Goal: Task Accomplishment & Management: Manage account settings

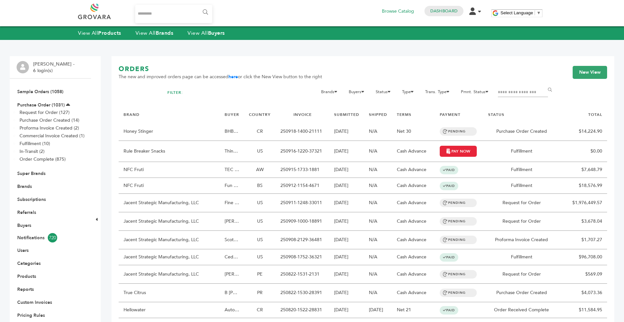
click at [156, 38] on div "View All Products View All Brands View All Buyers" at bounding box center [312, 33] width 624 height 14
click at [153, 35] on link "View All Brands" at bounding box center [154, 33] width 38 height 7
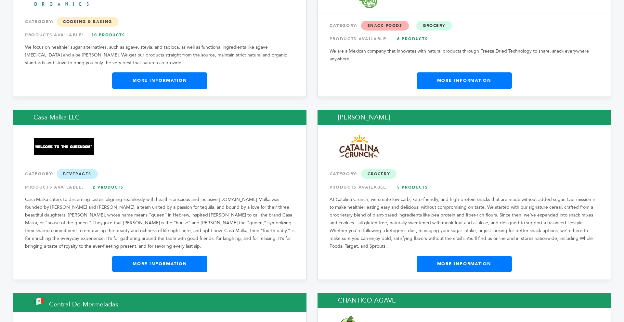
scroll to position [2247, 0]
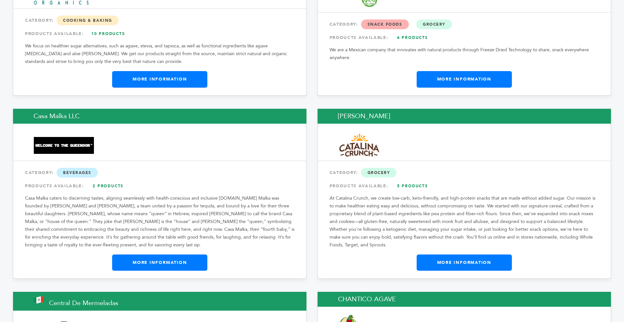
click at [432, 255] on link "More Information" at bounding box center [463, 263] width 95 height 16
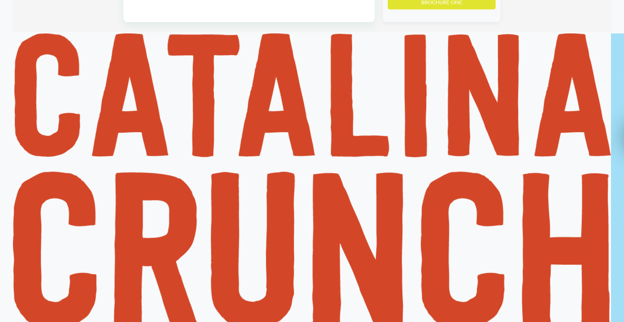
scroll to position [624, 0]
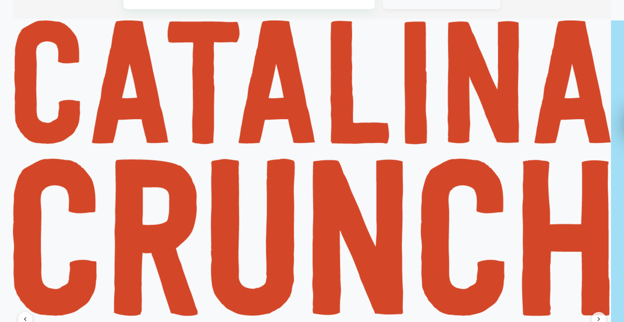
click at [575, 176] on img at bounding box center [312, 168] width 598 height 296
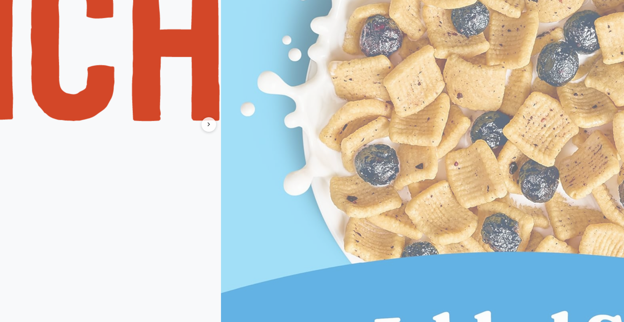
scroll to position [819, 377]
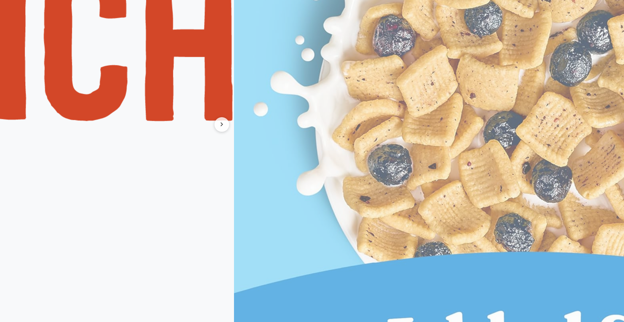
click at [223, 122] on button at bounding box center [221, 124] width 15 height 15
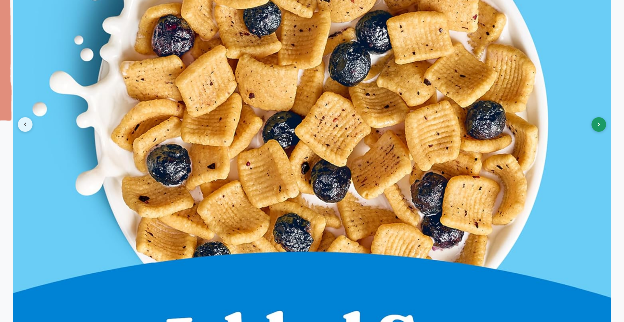
click at [591, 125] on button at bounding box center [598, 124] width 15 height 15
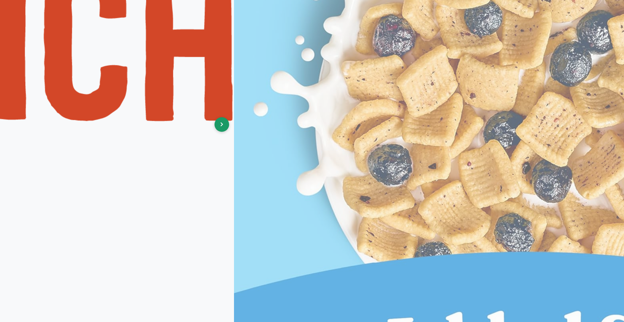
scroll to position [819, 0]
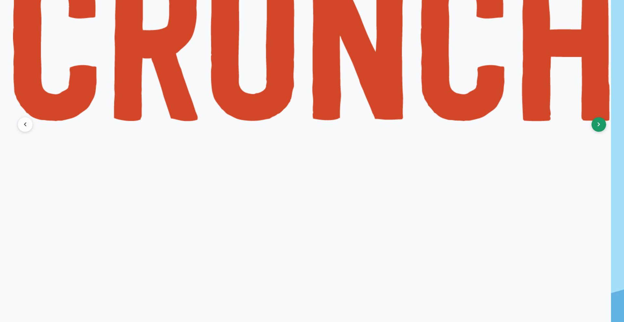
click at [596, 127] on button at bounding box center [598, 124] width 15 height 15
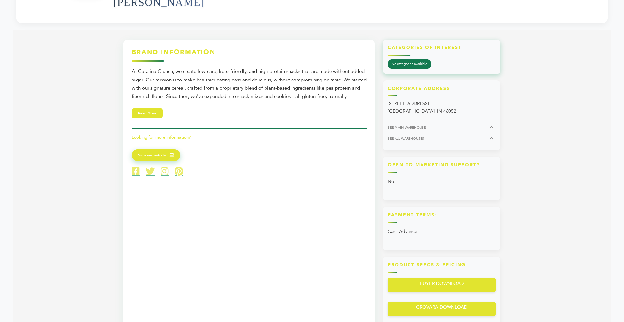
scroll to position [234, 0]
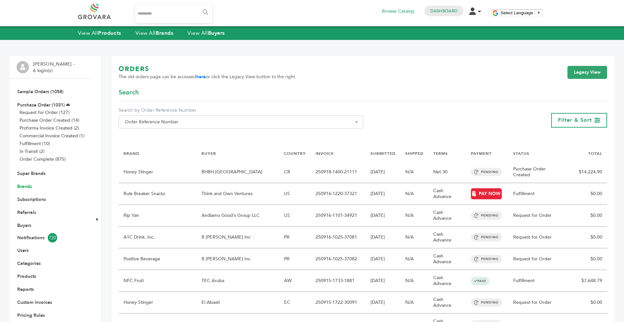
click at [25, 185] on link "Brands" at bounding box center [24, 187] width 15 height 6
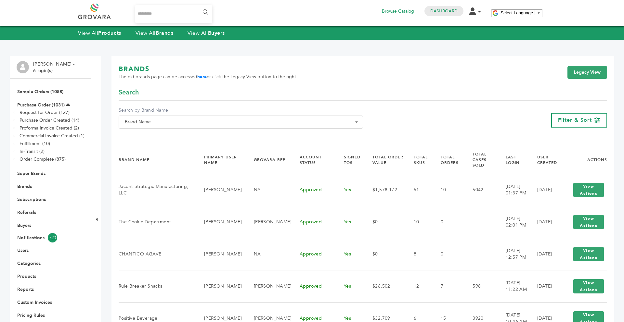
click at [152, 118] on span "Brand Name" at bounding box center [240, 122] width 237 height 9
click at [150, 134] on input "Search" at bounding box center [240, 134] width 241 height 8
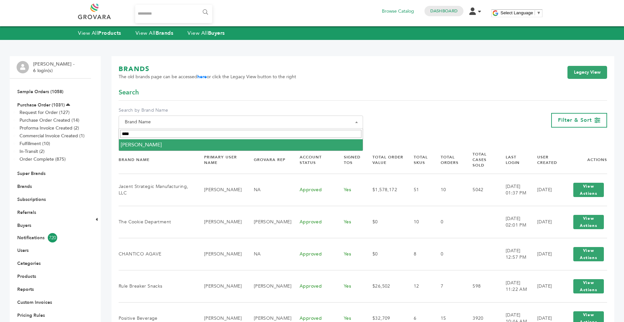
type input "****"
select select "**********"
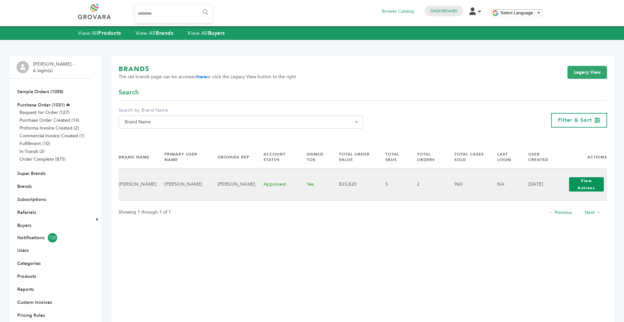
click at [574, 178] on button "View Actions" at bounding box center [586, 184] width 35 height 14
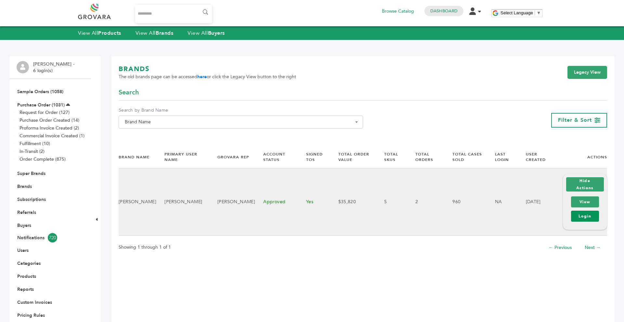
click at [586, 216] on link "Login" at bounding box center [585, 216] width 28 height 11
